Goal: Task Accomplishment & Management: Manage account settings

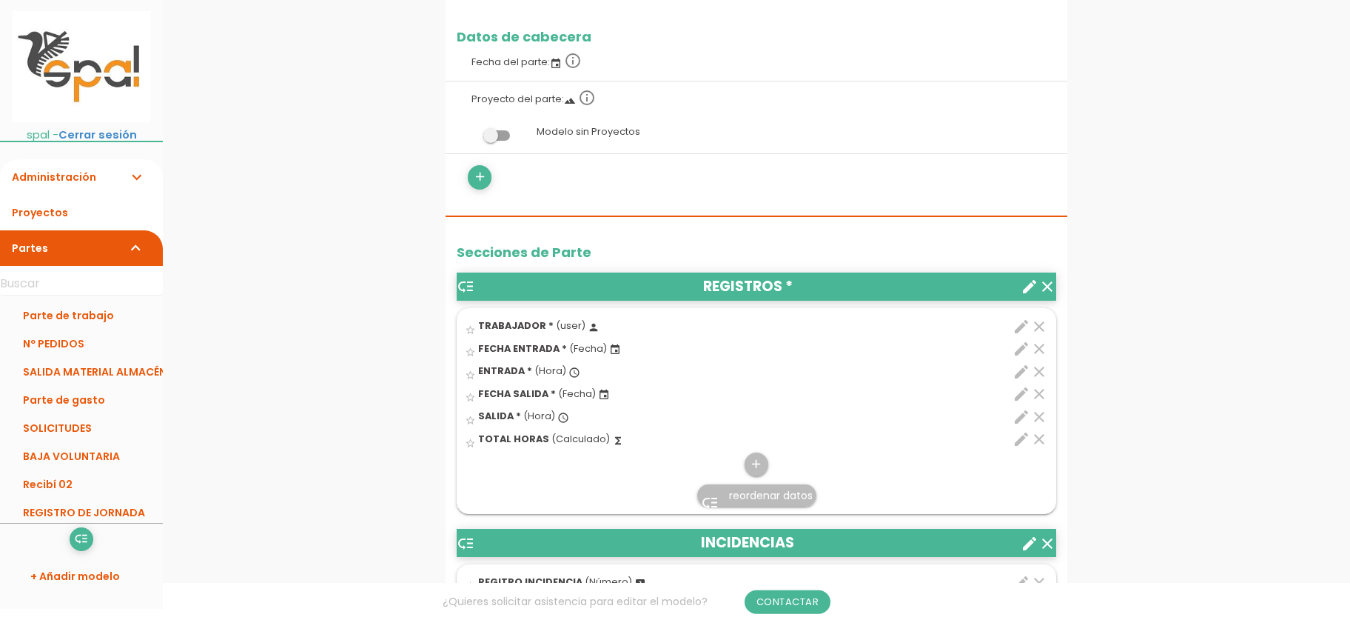
scroll to position [321, 0]
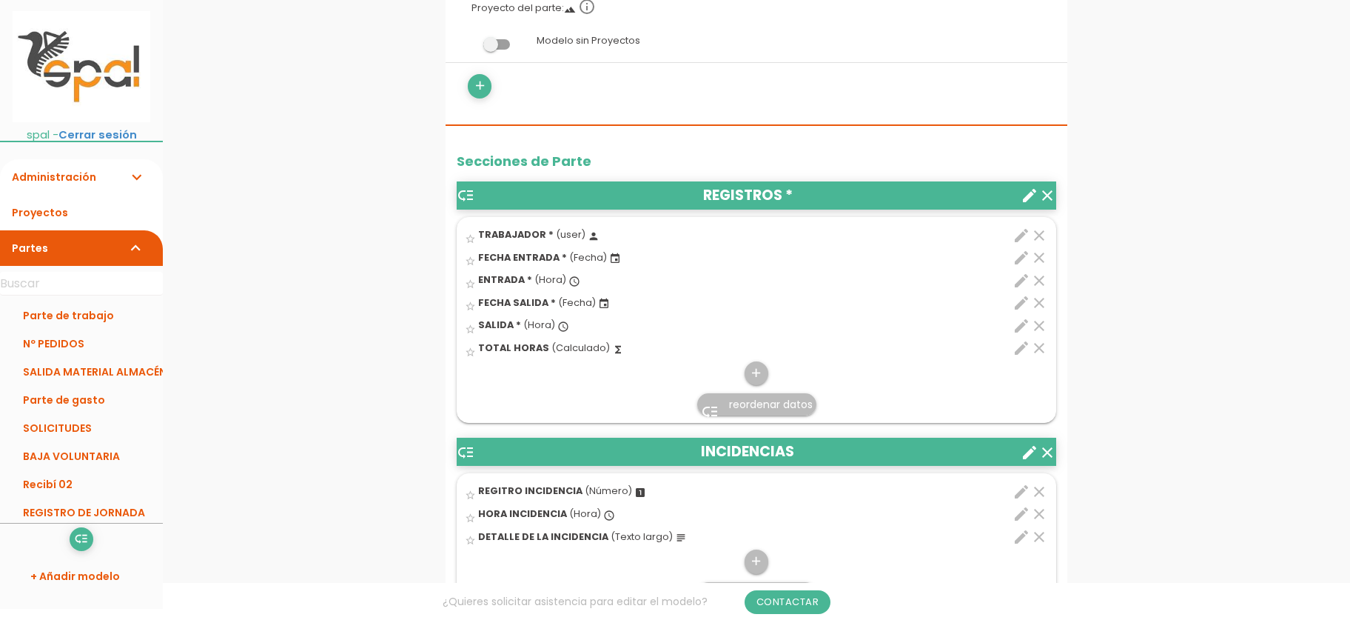
click at [1018, 345] on icon "edit" at bounding box center [1022, 348] width 18 height 18
select select "1"
select select "46_pos3"
select select "-"
select select "46_pos5"
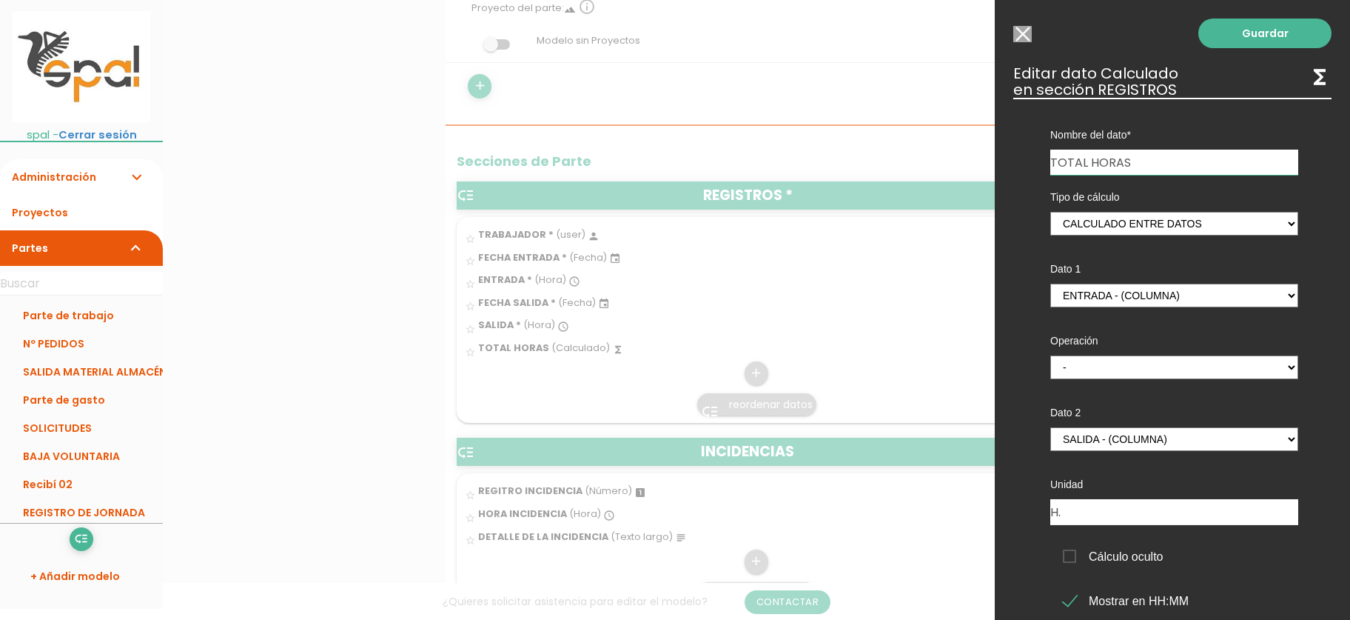
click at [1027, 40] on input "Seleccionar todos los usuarios" at bounding box center [1022, 34] width 19 height 16
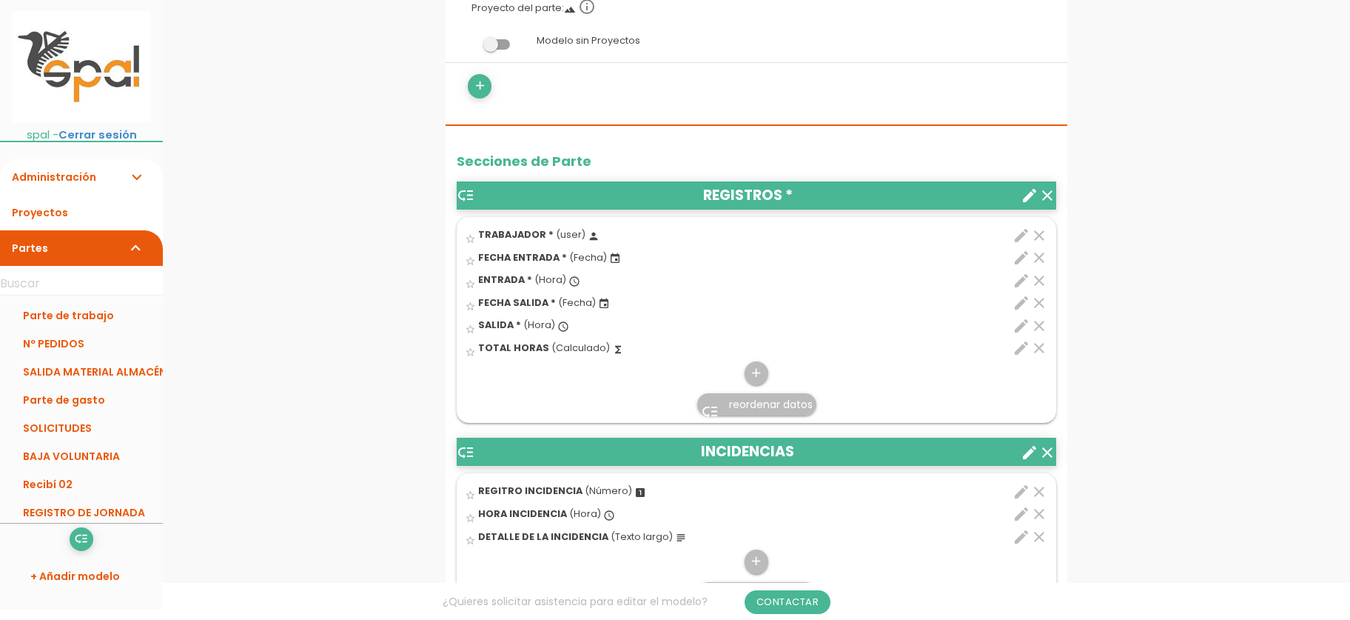
click at [1020, 351] on icon "edit" at bounding box center [1022, 348] width 18 height 18
select select "1"
select select "46_pos3"
select select "-"
select select "46_pos5"
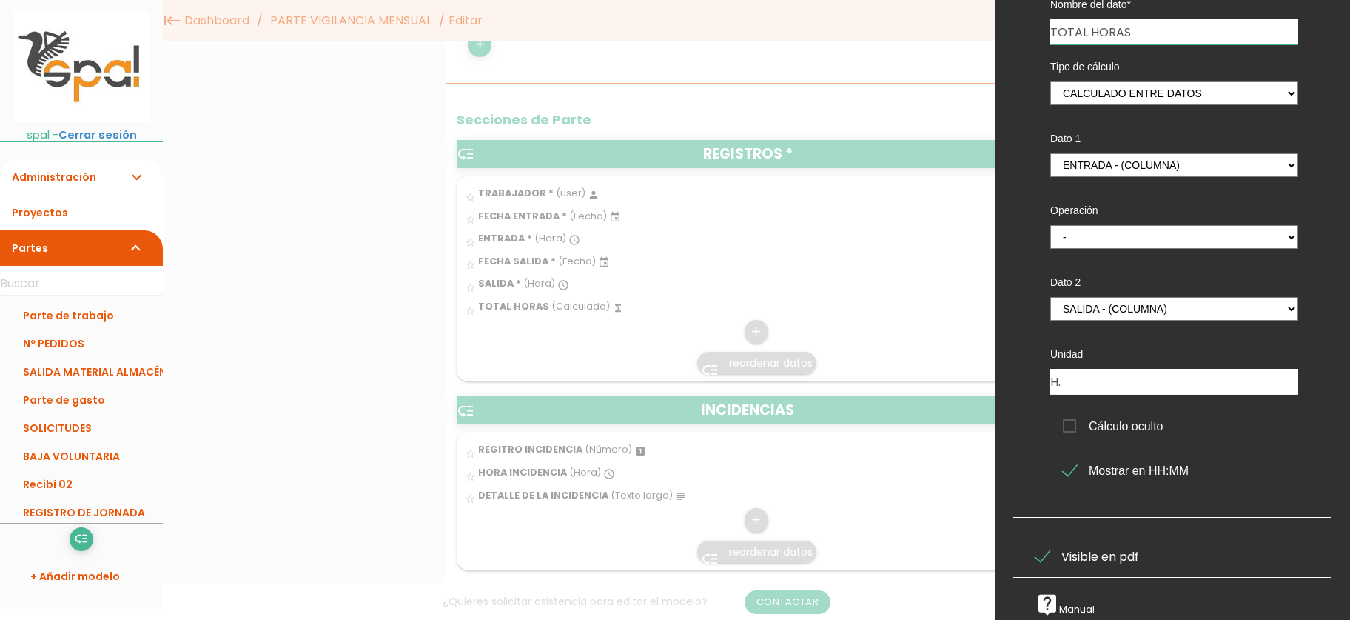
scroll to position [0, 0]
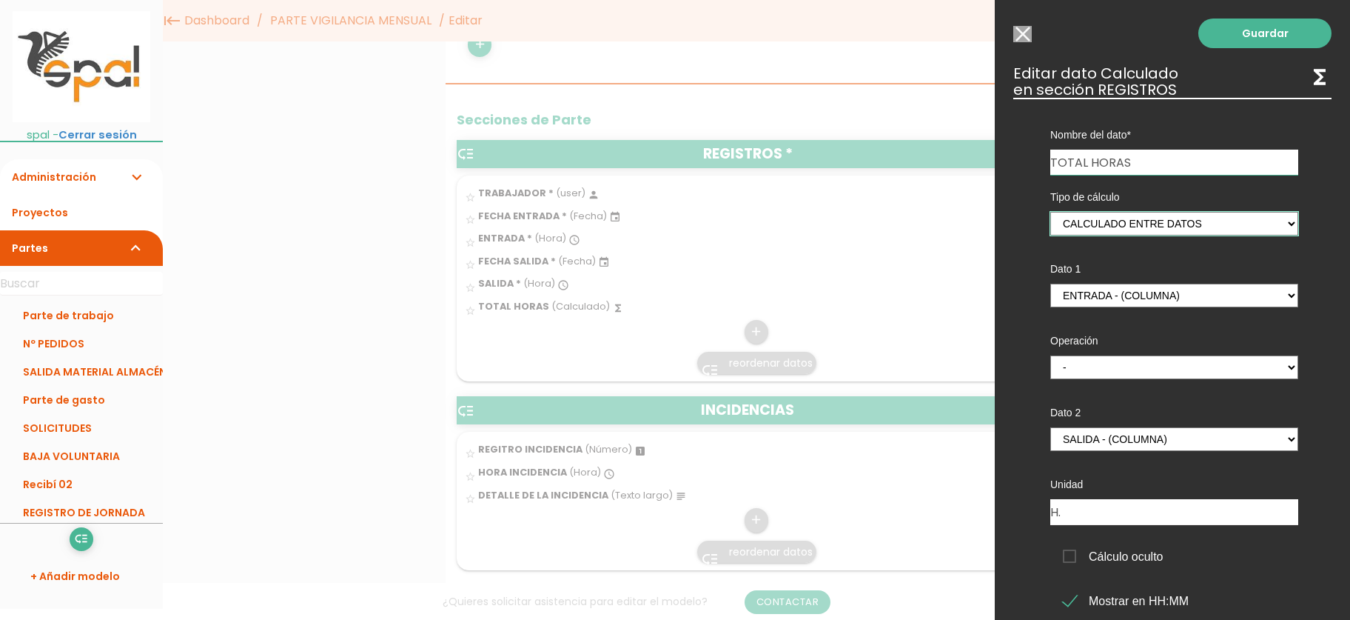
click at [1050, 212] on select "Calculado entre datos" at bounding box center [1174, 224] width 248 height 24
click at [1292, 227] on select "Calculado entre datos" at bounding box center [1174, 224] width 248 height 24
click at [1050, 427] on select "ENTRADA - (columna) SALIDA - (columna)" at bounding box center [1174, 439] width 248 height 24
click at [1288, 444] on select "ENTRADA - (columna) SALIDA - (columna)" at bounding box center [1174, 439] width 248 height 24
click at [574, 344] on div at bounding box center [675, 232] width 1350 height 774
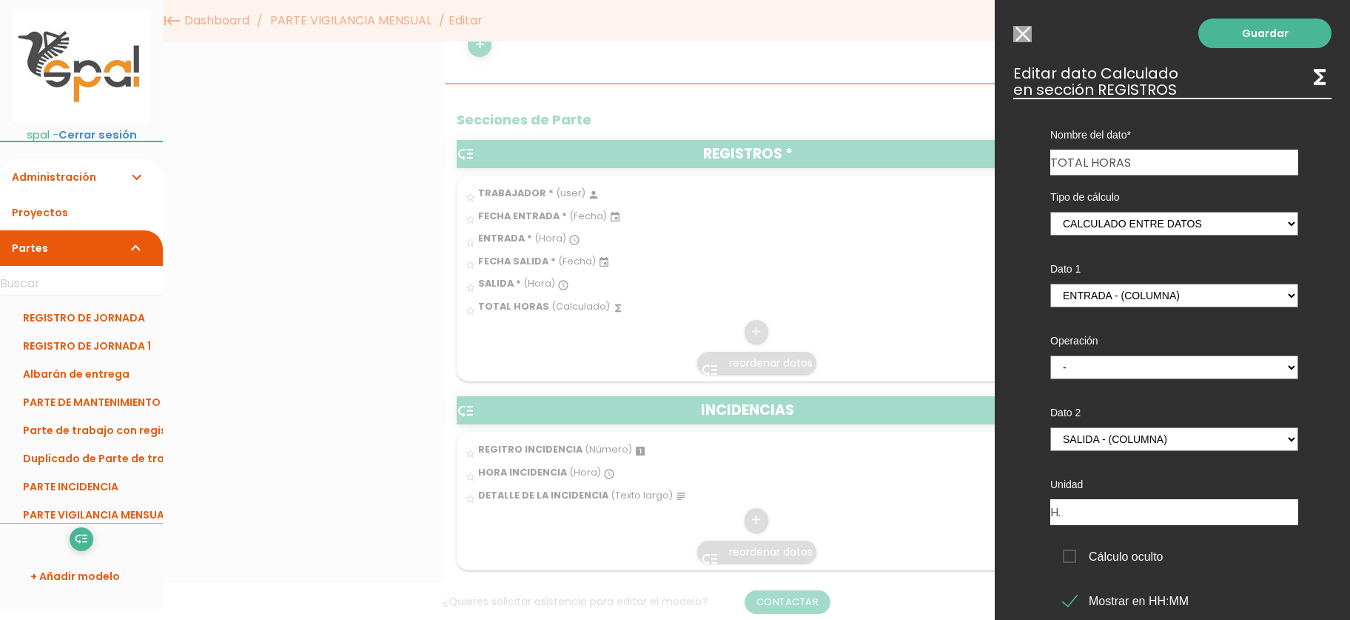
scroll to position [236, 0]
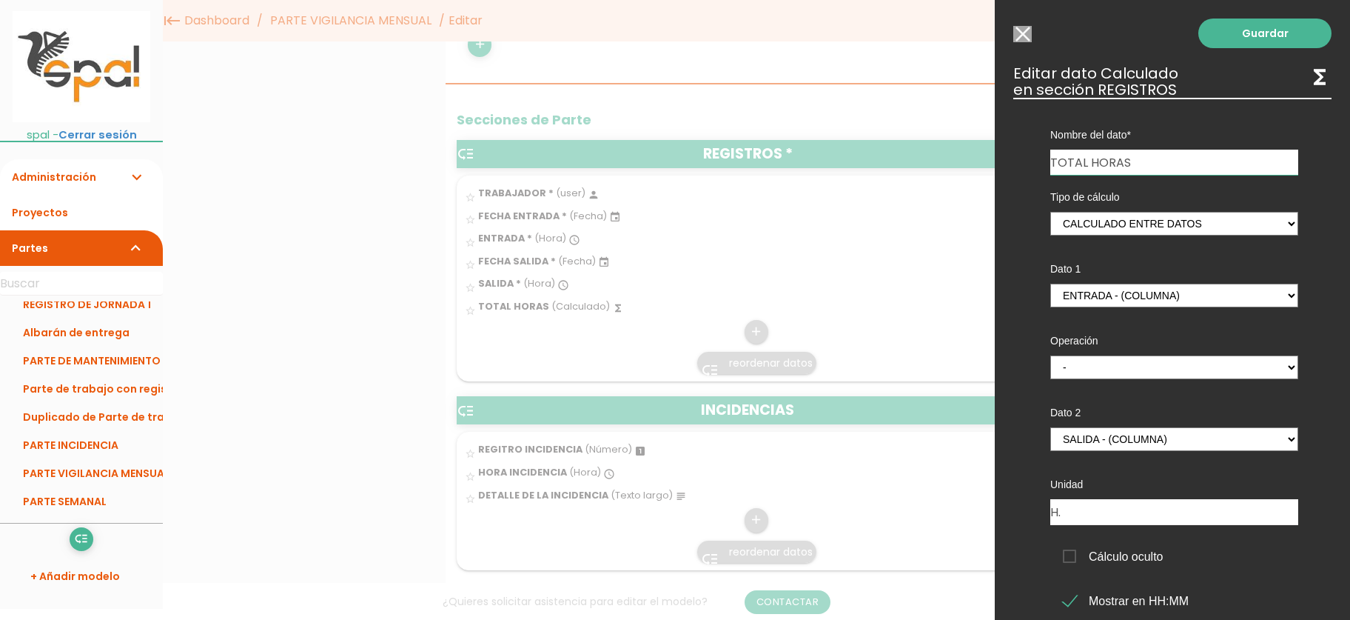
click at [67, 474] on li "PARTE VIGILANCIA MENSUAL" at bounding box center [81, 473] width 163 height 28
click at [1032, 32] on input "Seleccionar todos los usuarios" at bounding box center [1022, 34] width 19 height 16
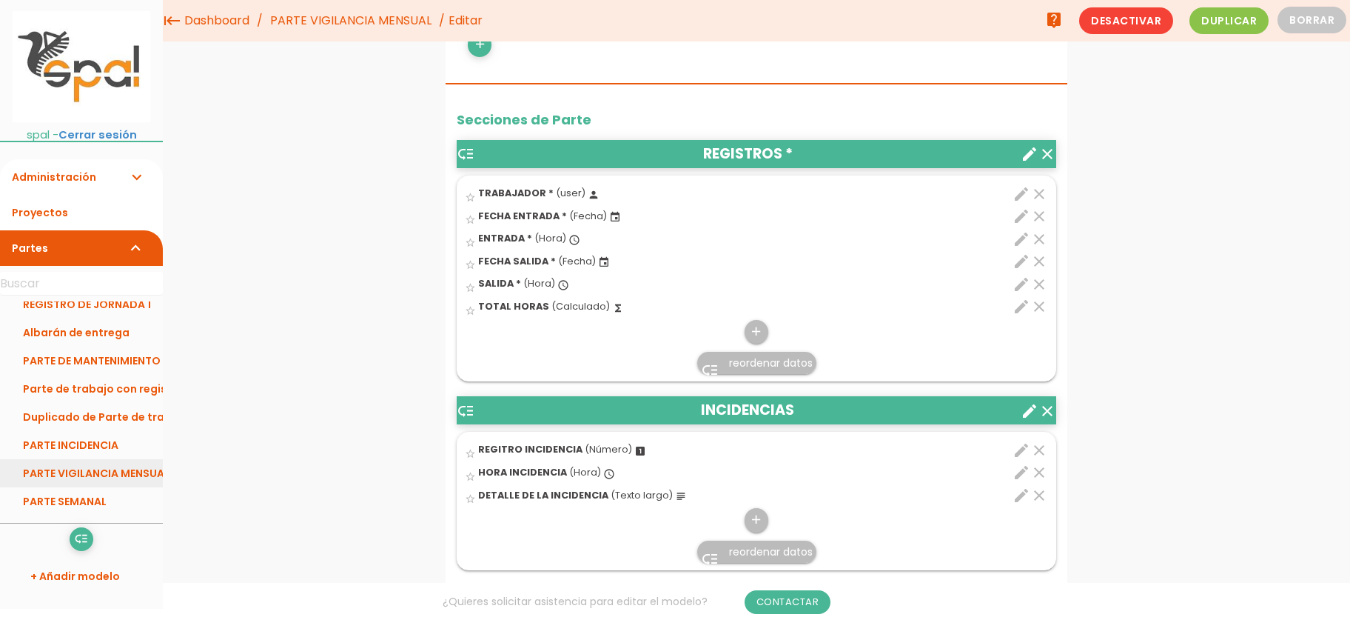
click at [76, 469] on link "PARTE VIGILANCIA MENSUAL" at bounding box center [81, 473] width 163 height 28
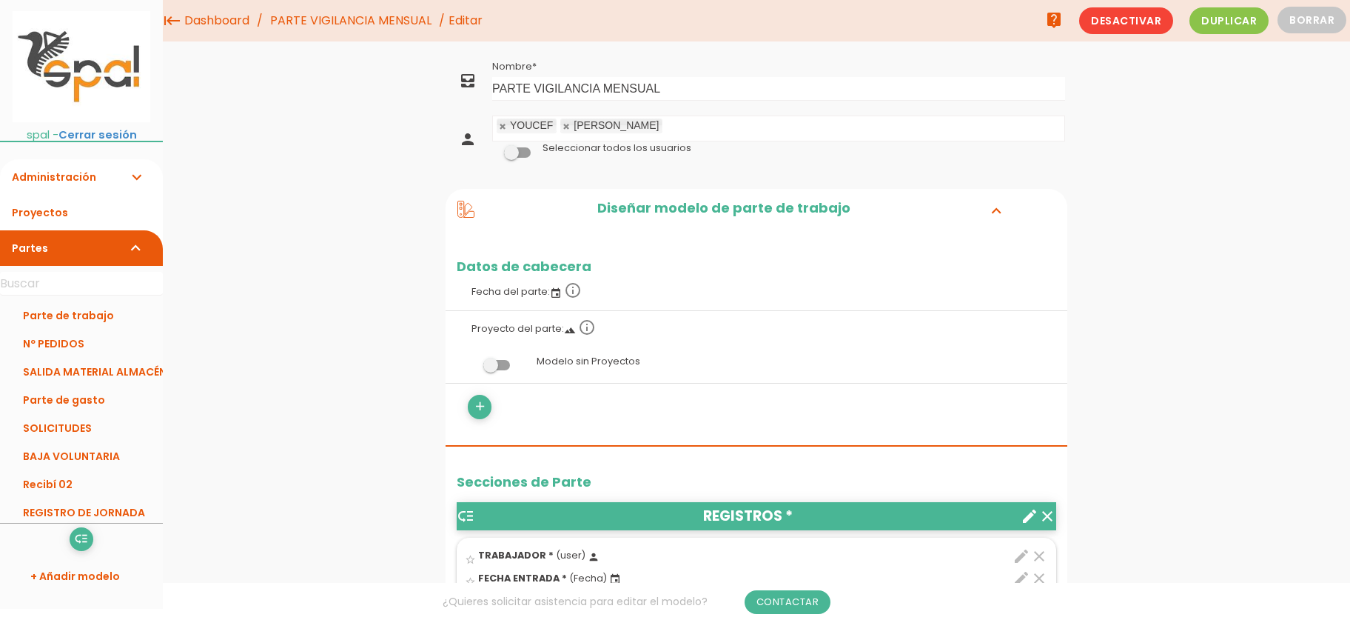
scroll to position [321, 0]
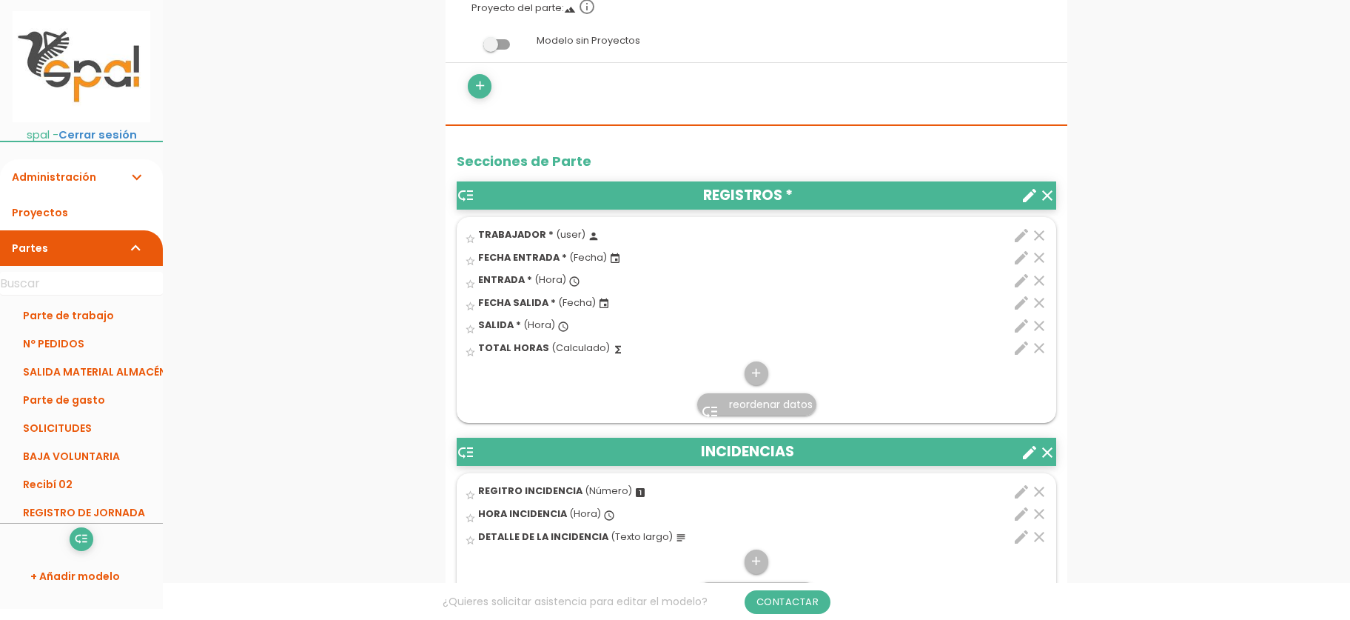
click at [1038, 353] on icon "clear" at bounding box center [1039, 348] width 18 height 18
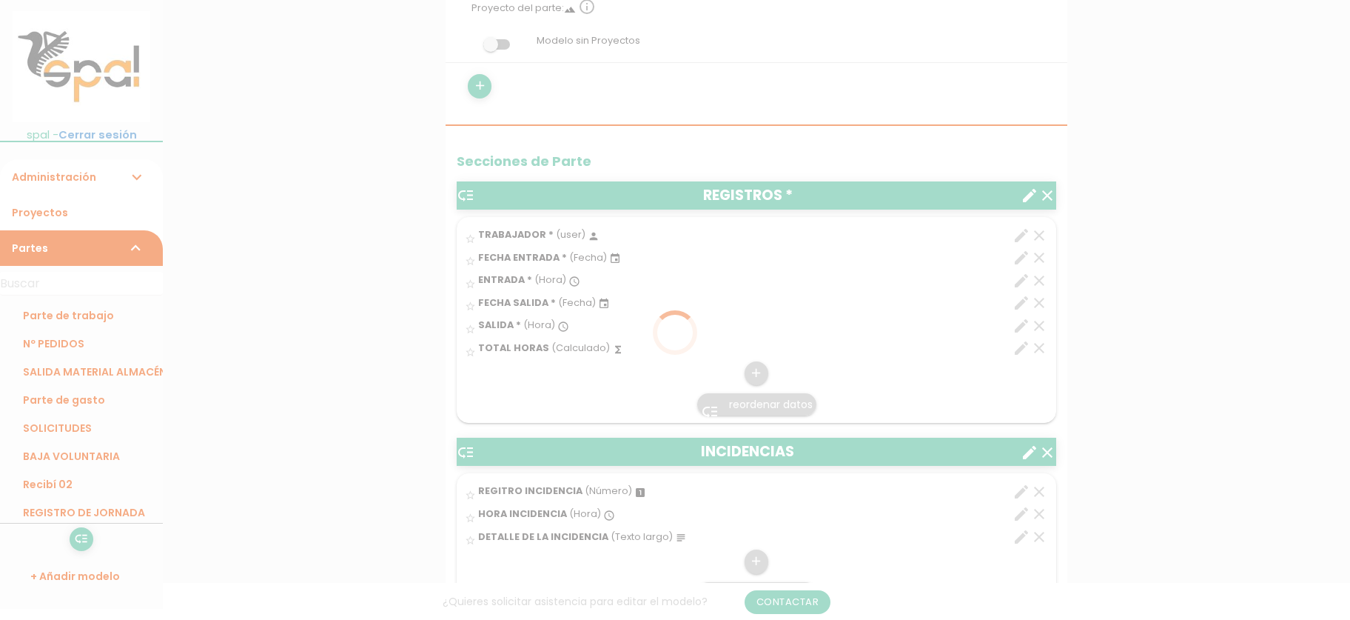
scroll to position [0, 0]
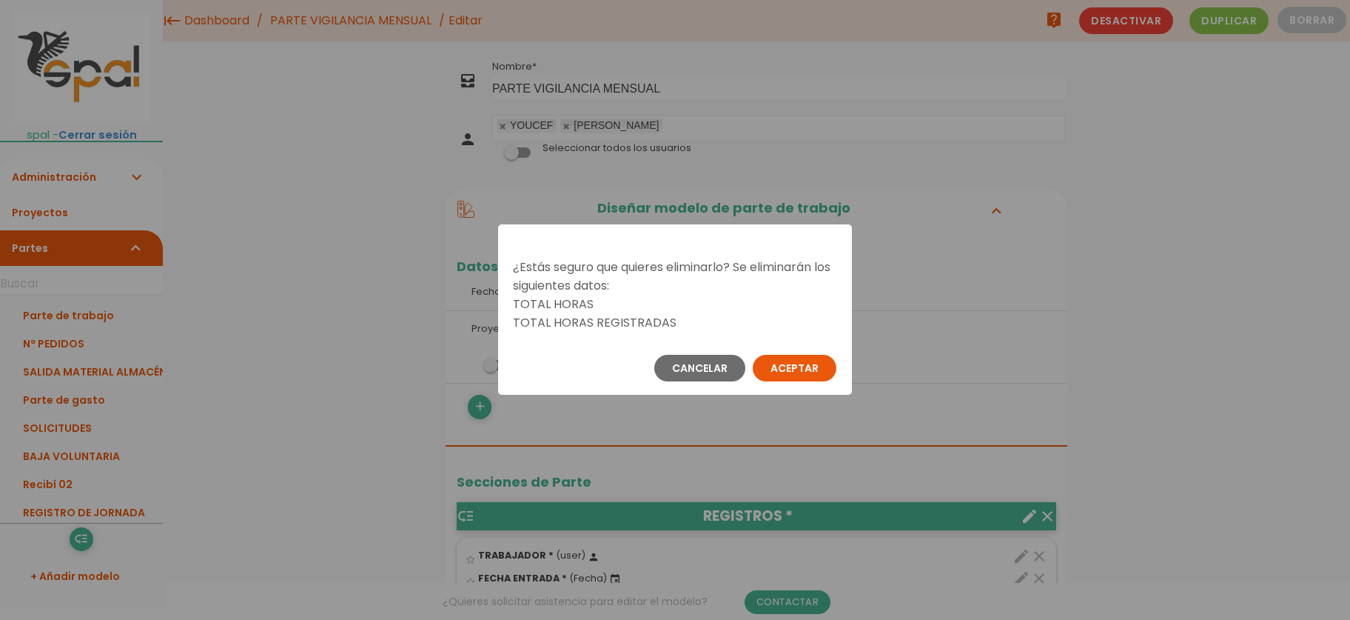
click at [776, 369] on button "Aceptar" at bounding box center [795, 368] width 84 height 27
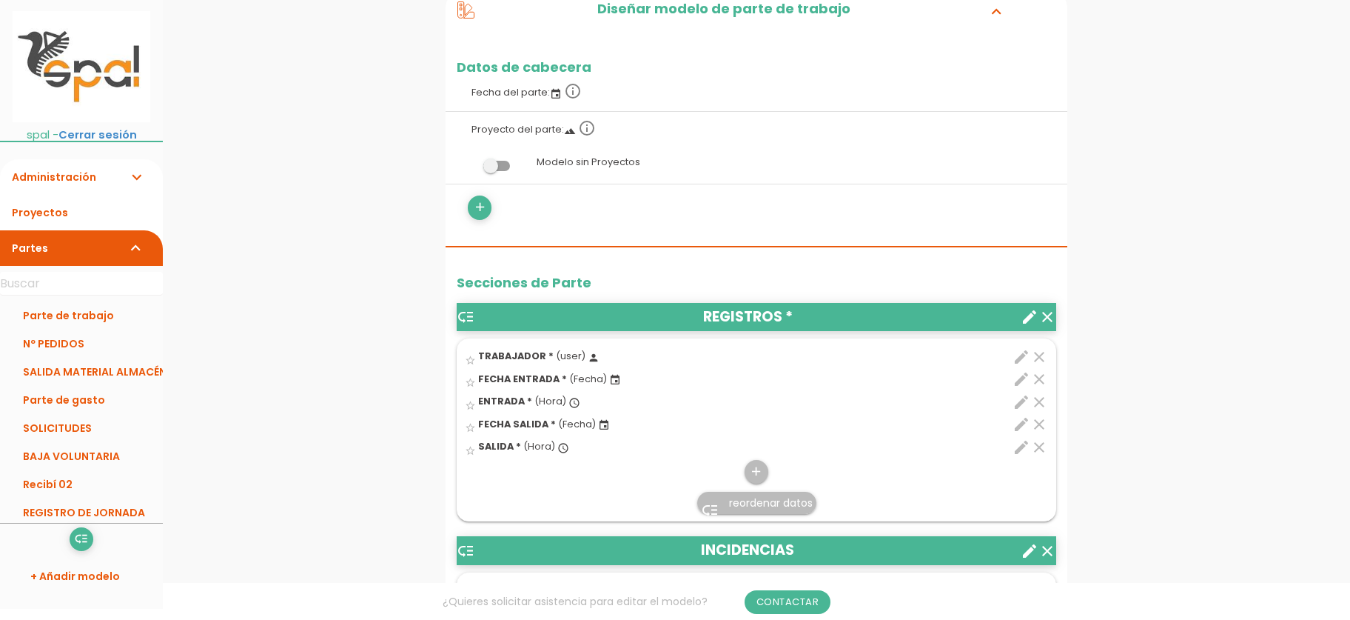
scroll to position [321, 0]
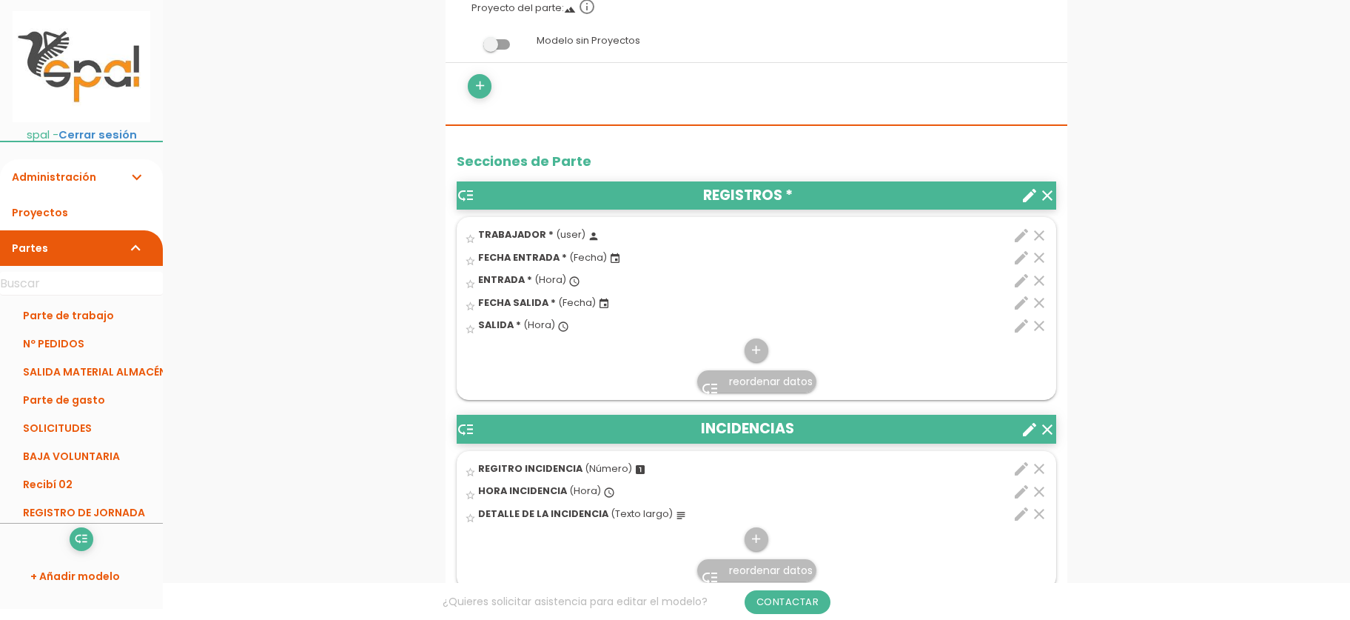
click at [1016, 469] on icon "edit" at bounding box center [1022, 469] width 18 height 18
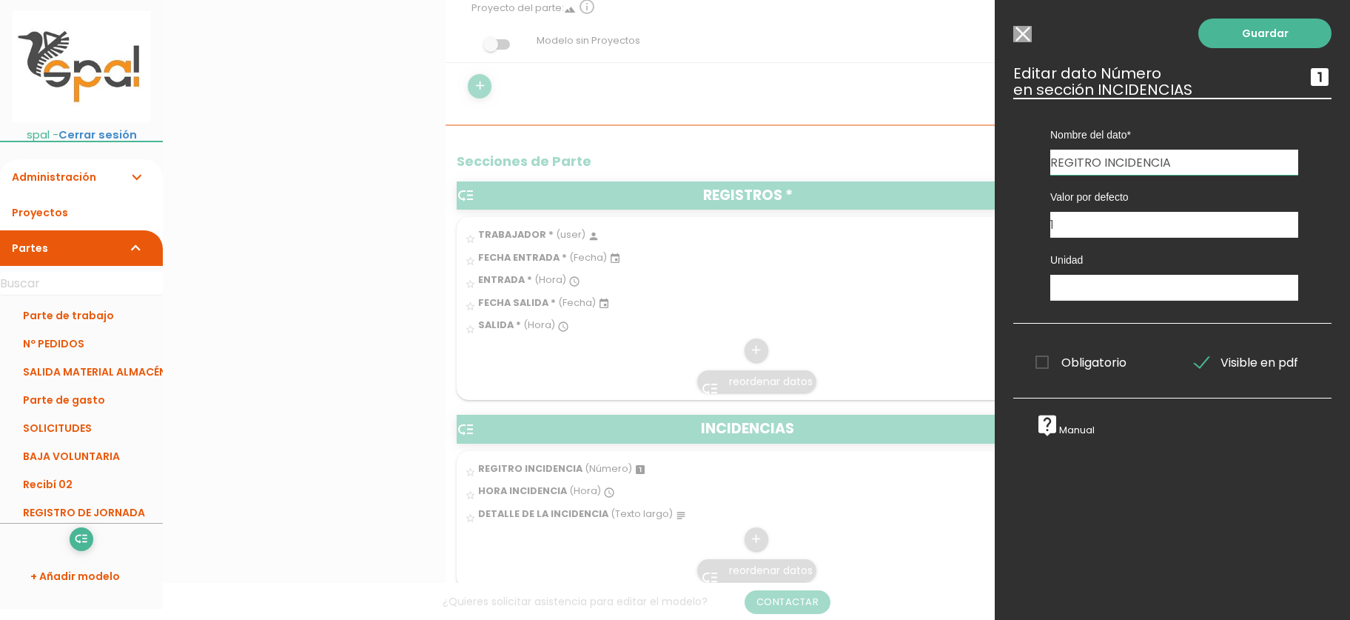
click at [1079, 163] on input "REGITRO INCIDENCIA" at bounding box center [1174, 162] width 248 height 25
type input "REGISTRO INCIDENCIA"
click at [1253, 30] on link "Guardar" at bounding box center [1264, 34] width 133 height 30
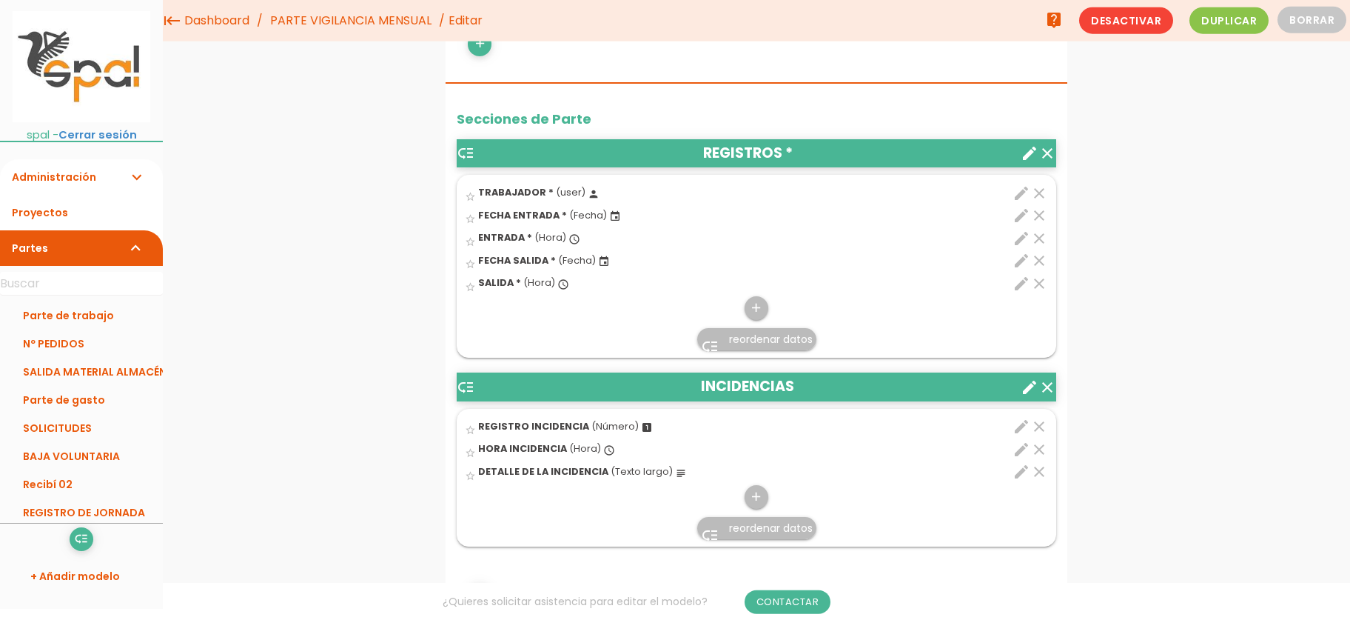
scroll to position [248, 0]
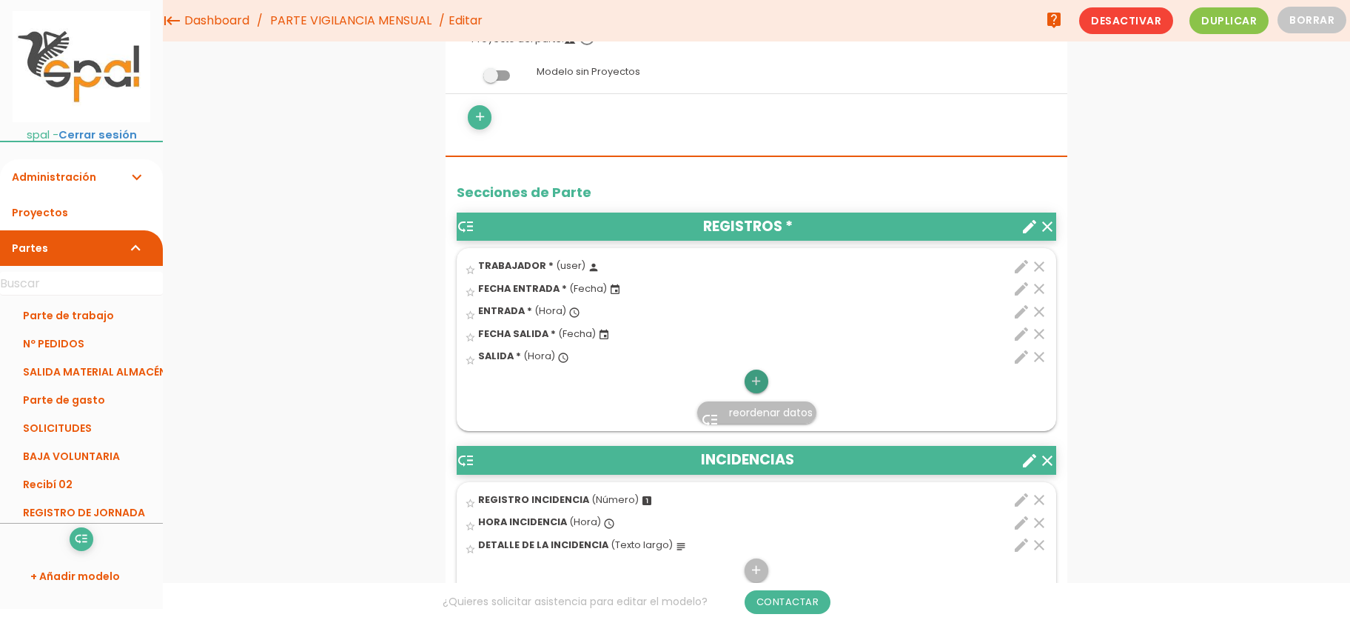
click at [756, 387] on icon "add" at bounding box center [756, 381] width 14 height 24
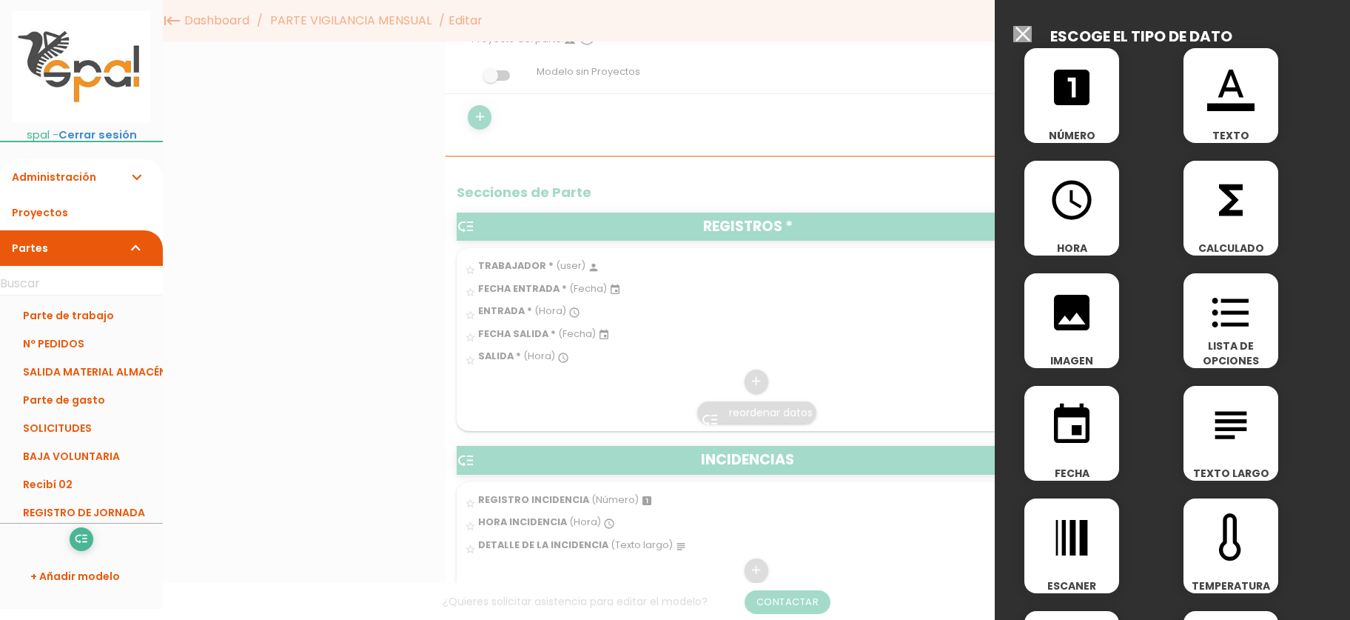
click at [1086, 95] on icon "looks_one" at bounding box center [1071, 87] width 47 height 47
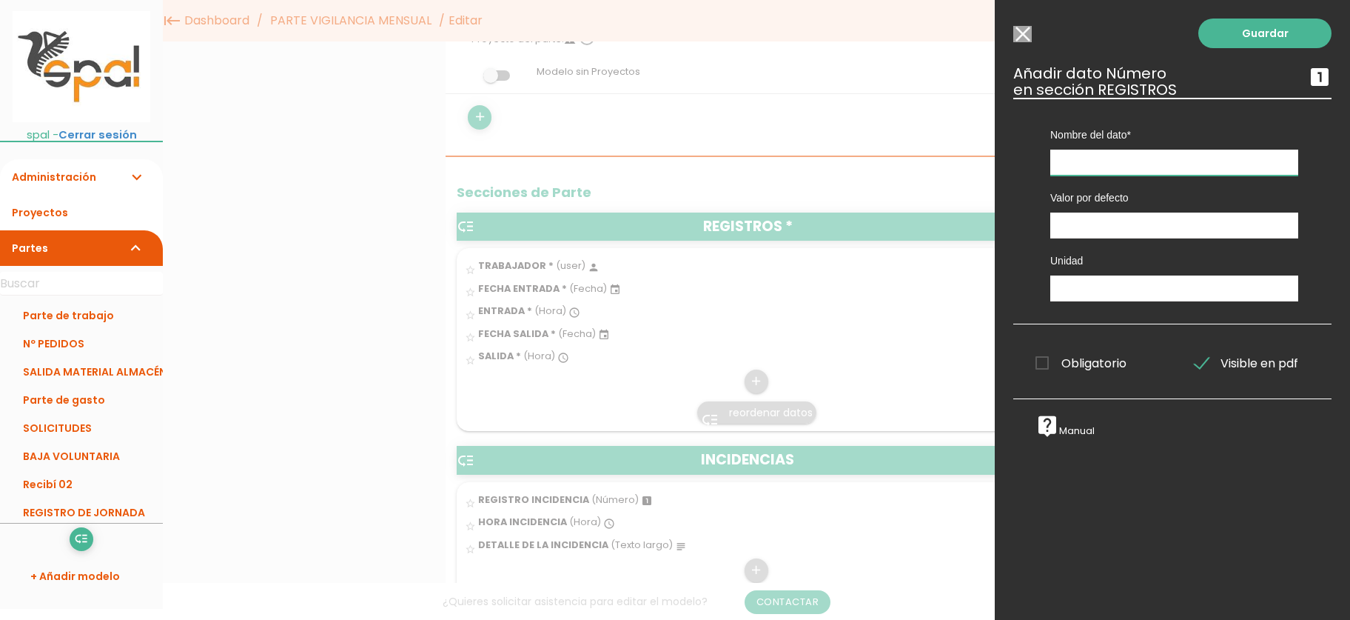
click at [1138, 159] on input "text" at bounding box center [1174, 163] width 248 height 26
click at [1140, 183] on div "Valor por defecto" at bounding box center [1174, 206] width 270 height 63
click at [1139, 168] on input "text" at bounding box center [1174, 163] width 248 height 26
type input "t"
type input "TOTAL DE HORAS"
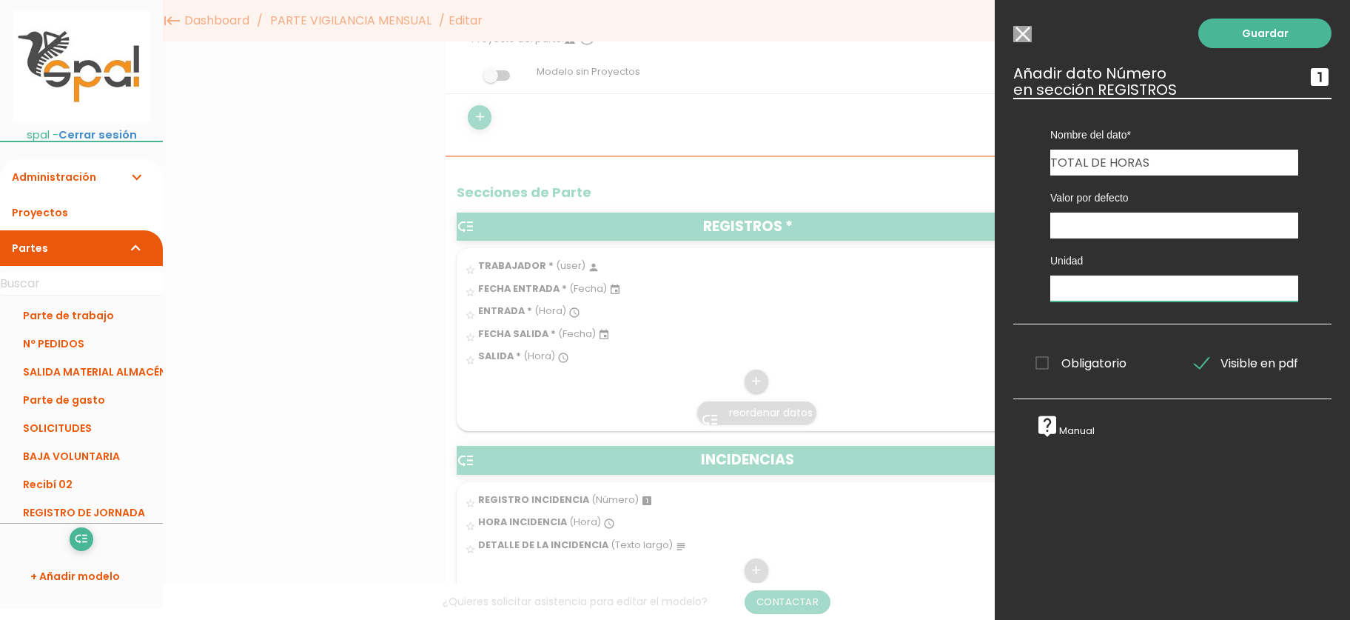
click at [1130, 286] on input "text" at bounding box center [1174, 288] width 248 height 26
type input "H."
drag, startPoint x: 1047, startPoint y: 363, endPoint x: 1173, endPoint y: 392, distance: 129.8
click at [1047, 363] on span "Obligatorio" at bounding box center [1081, 363] width 91 height 19
click at [0, 0] on input "Obligatorio" at bounding box center [0, 0] width 0 height 0
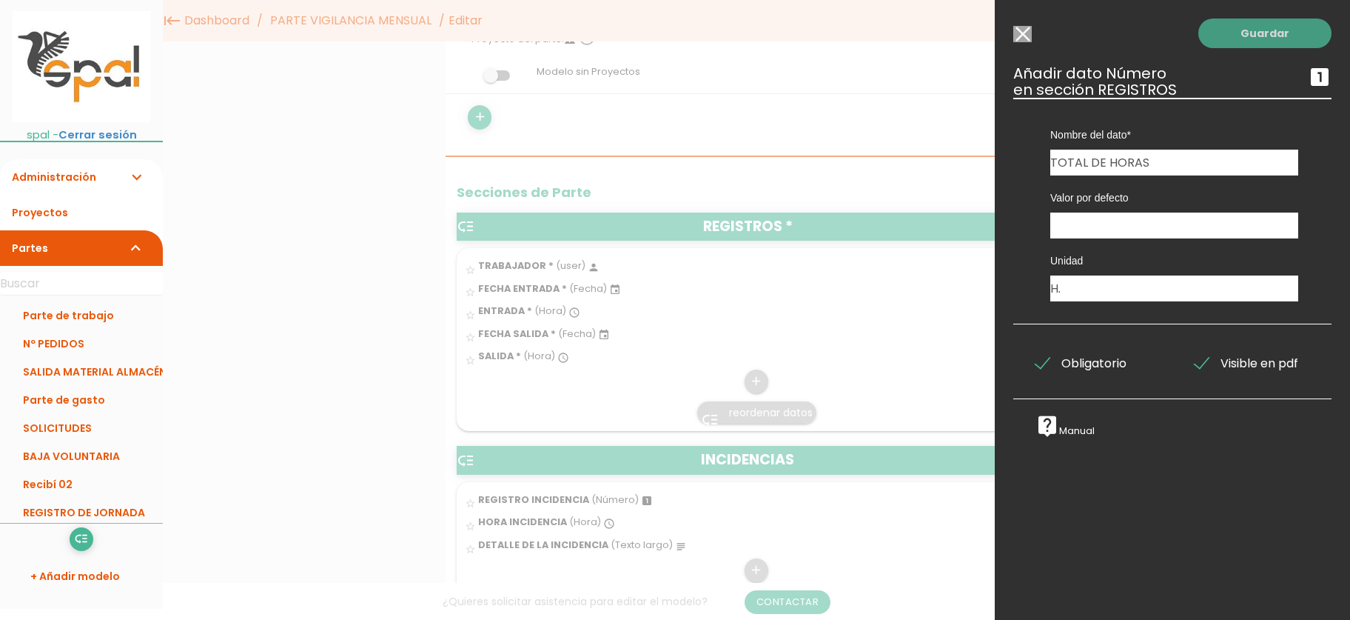
click at [1258, 41] on link "Guardar" at bounding box center [1264, 34] width 133 height 30
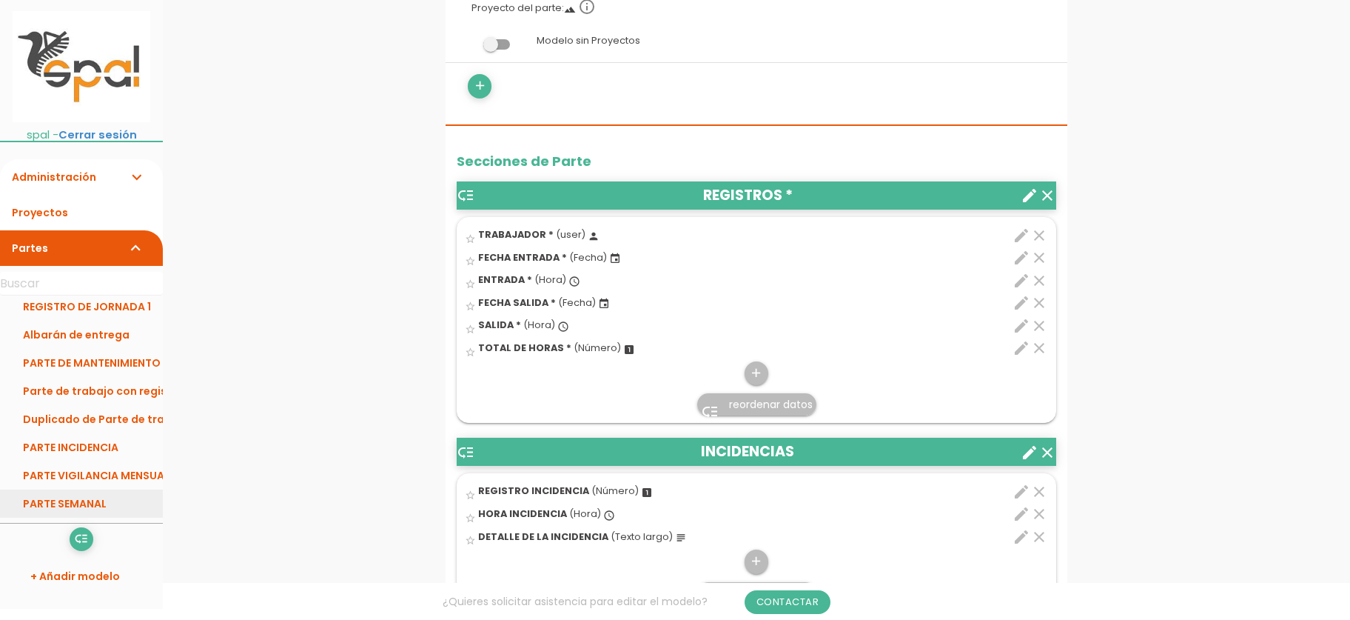
scroll to position [236, 0]
click at [110, 464] on link "PARTE VIGILANCIA MENSUAL" at bounding box center [81, 473] width 163 height 28
